Goal: Task Accomplishment & Management: Use online tool/utility

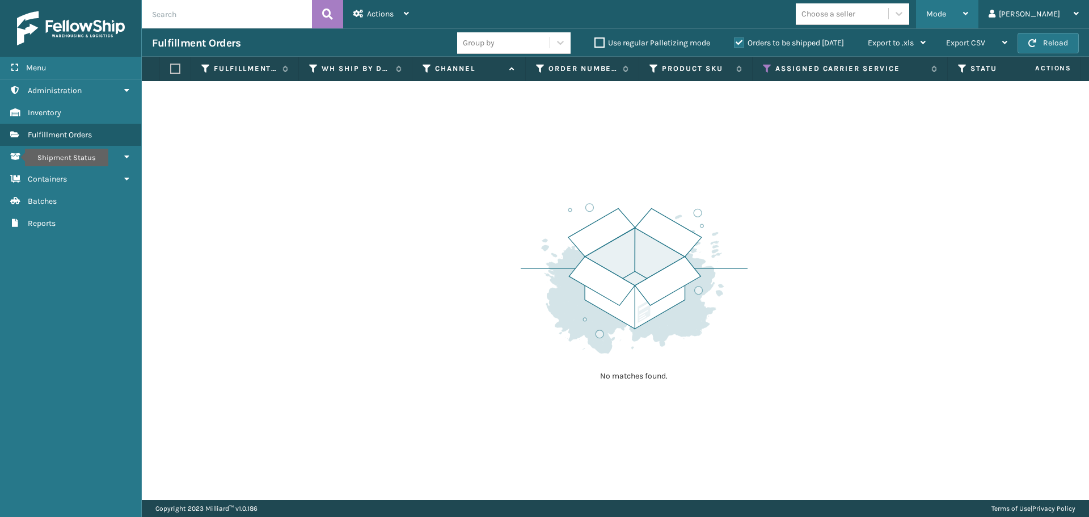
click at [968, 12] on div "Mode" at bounding box center [947, 14] width 42 height 28
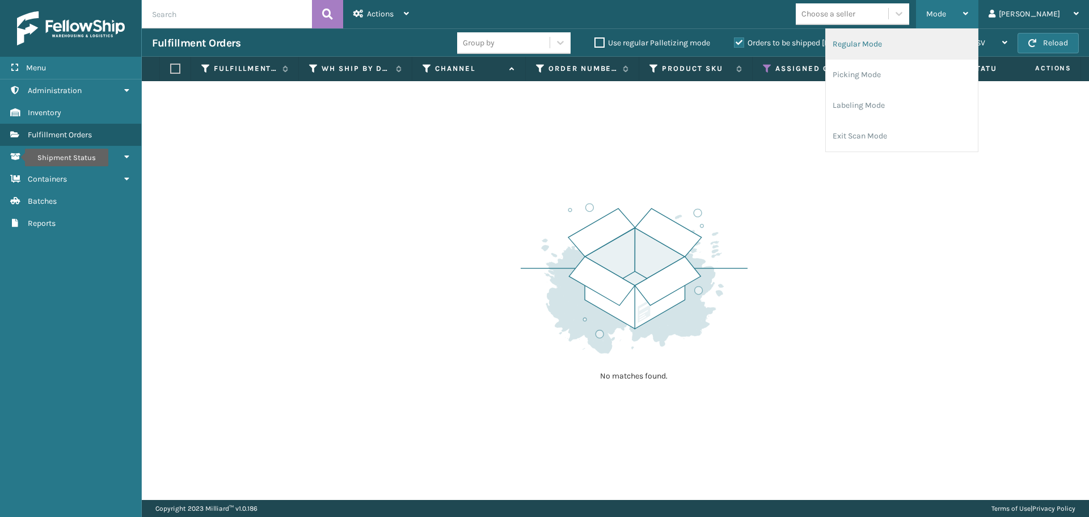
click at [950, 48] on li "Regular Mode" at bounding box center [902, 44] width 152 height 31
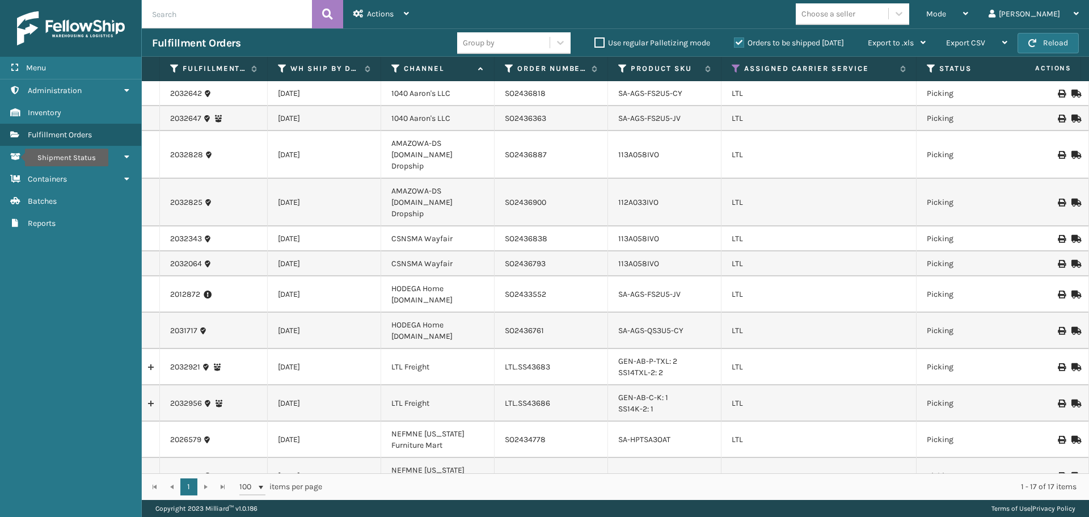
click at [785, 19] on div "Mode Regular Mode Picking Mode Labeling Mode Exit Scan Mode Choose a seller [PE…" at bounding box center [754, 14] width 670 height 28
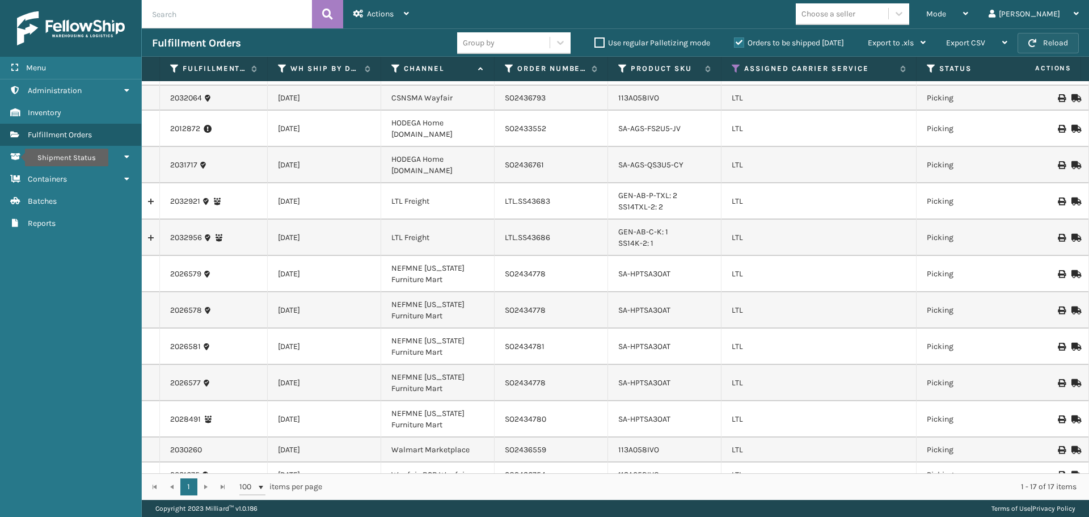
click at [1070, 47] on button "Reload" at bounding box center [1047, 43] width 61 height 20
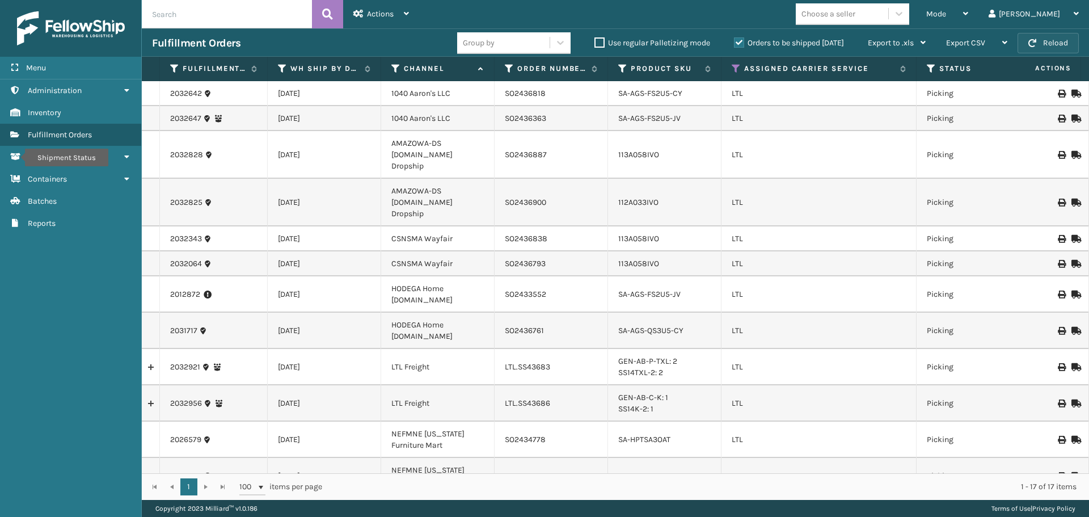
click at [1070, 47] on button "Reload" at bounding box center [1047, 43] width 61 height 20
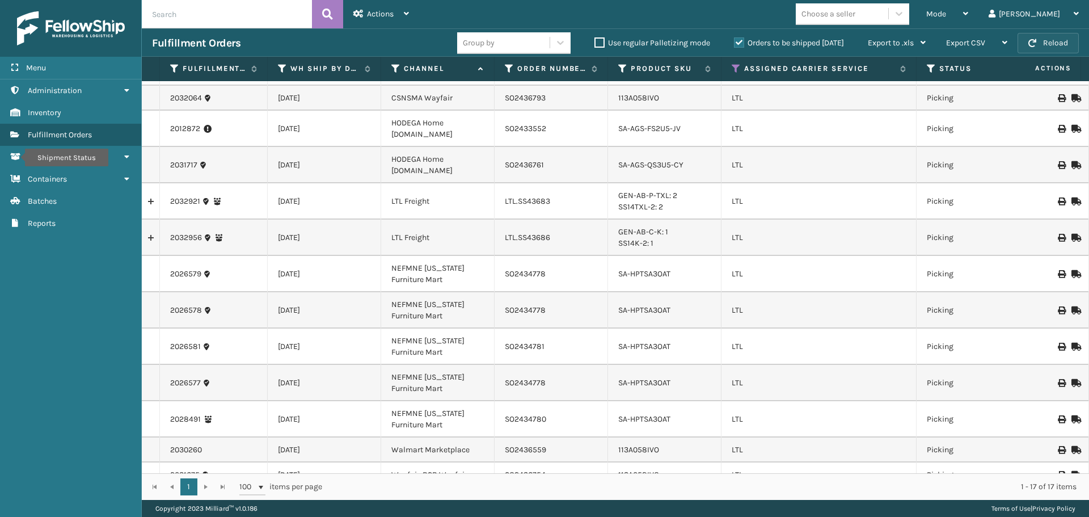
click at [1039, 41] on button "Reload" at bounding box center [1047, 43] width 61 height 20
click at [1071, 415] on icon at bounding box center [1074, 419] width 7 height 8
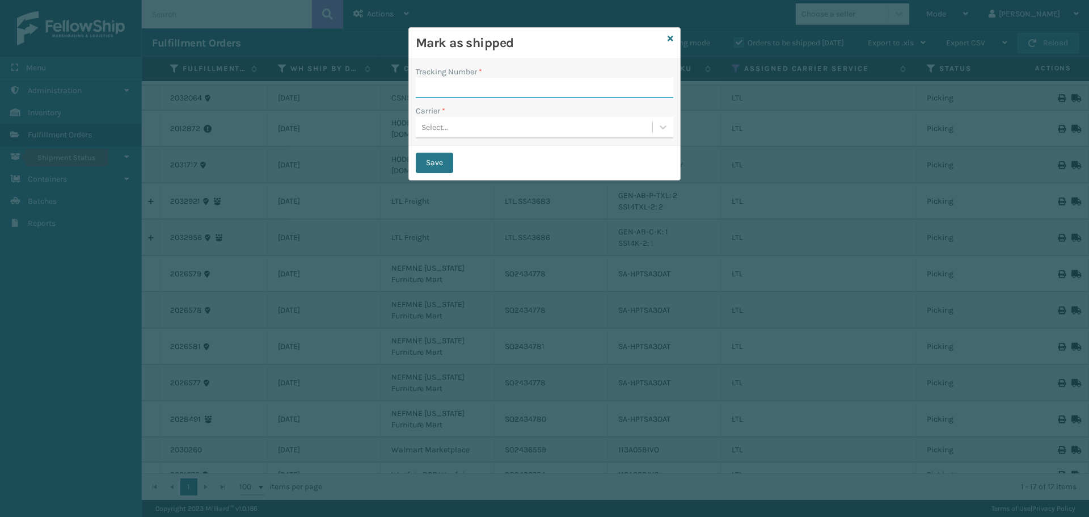
click at [501, 85] on input "Tracking Number *" at bounding box center [544, 88] width 257 height 20
type input "IF322753"
click at [476, 126] on div "Select..." at bounding box center [534, 127] width 236 height 19
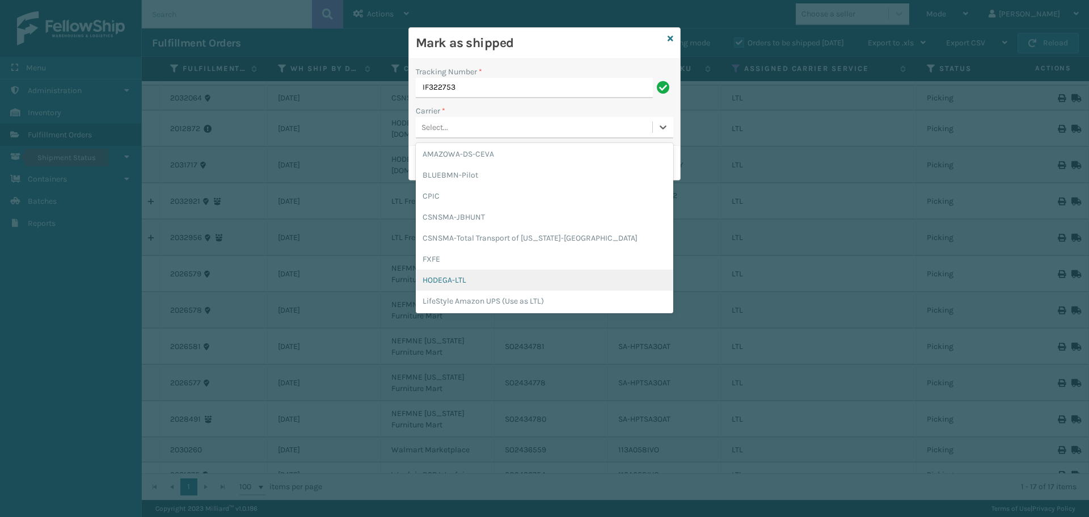
scroll to position [0, 0]
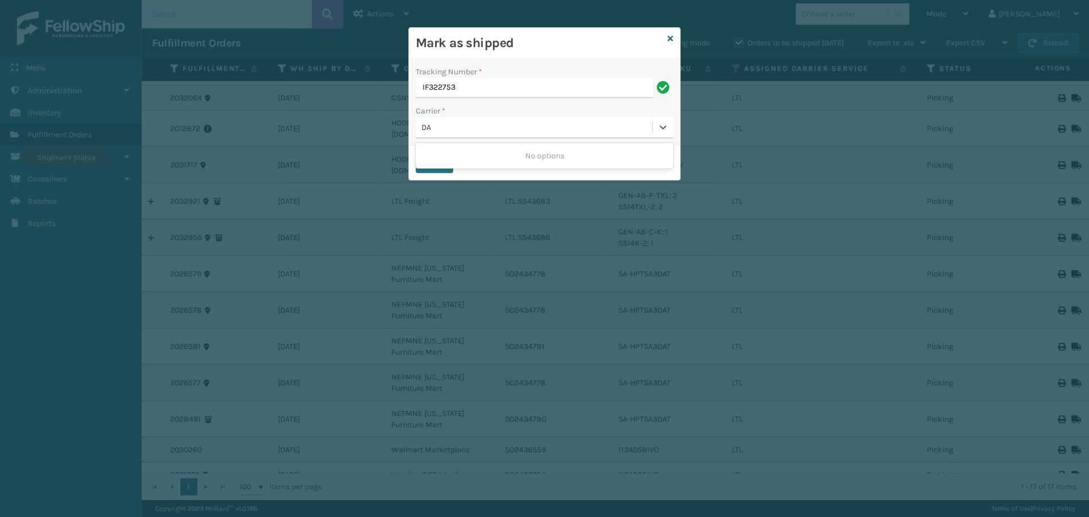
type input "D"
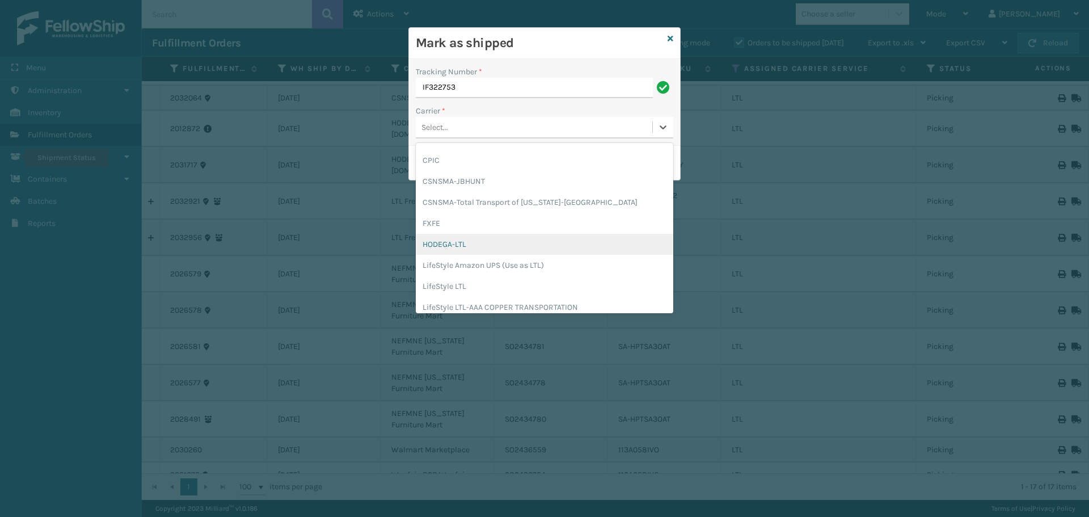
scroll to position [57, 0]
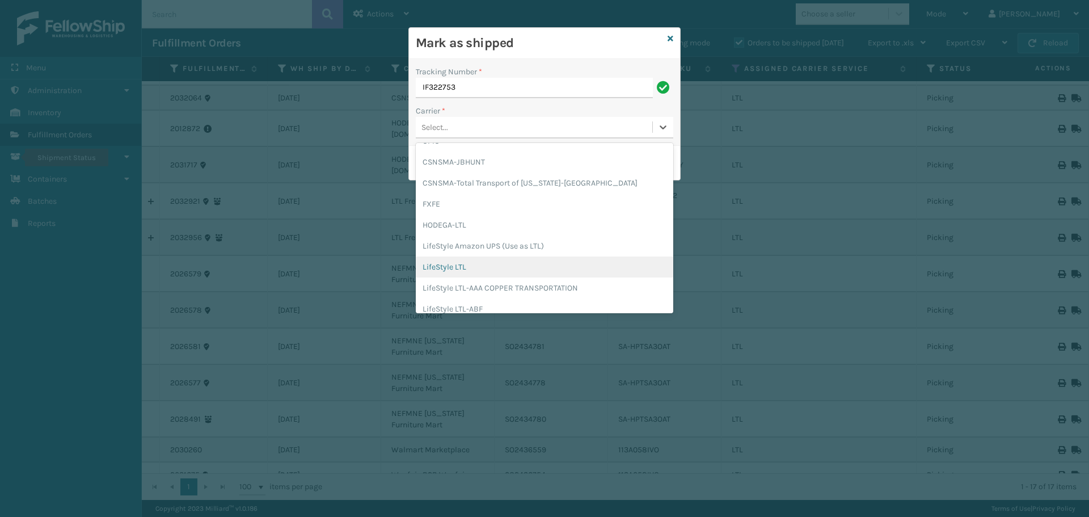
click at [506, 268] on div "LifeStyle LTL" at bounding box center [544, 266] width 257 height 21
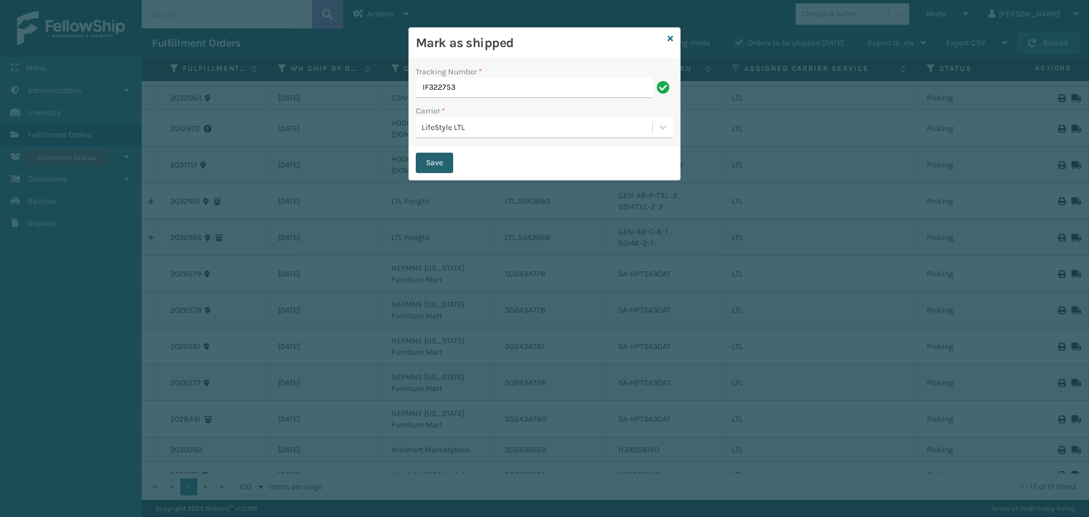
click at [445, 168] on button "Save" at bounding box center [434, 163] width 37 height 20
